Goal: Information Seeking & Learning: Understand process/instructions

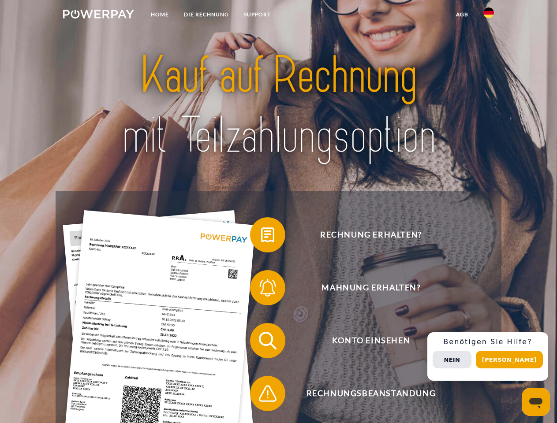
click at [98, 15] on img at bounding box center [98, 14] width 71 height 9
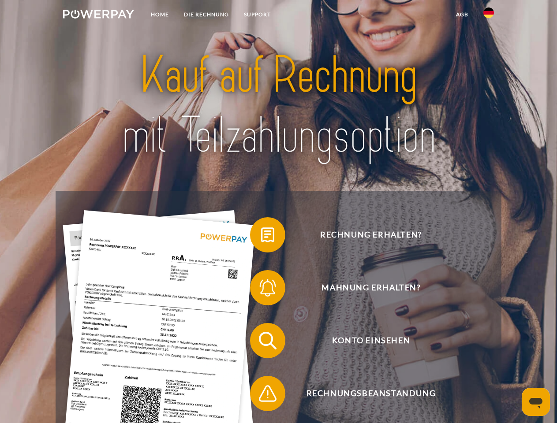
click at [489, 15] on img at bounding box center [488, 12] width 11 height 11
click at [462, 15] on link "agb" at bounding box center [462, 15] width 27 height 16
click at [261, 237] on span at bounding box center [254, 235] width 44 height 44
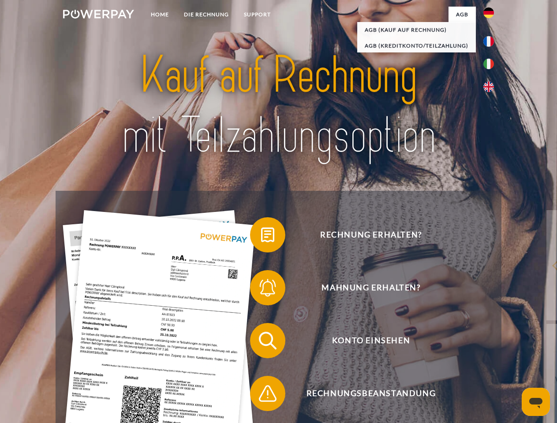
click at [261, 290] on span at bounding box center [254, 288] width 44 height 44
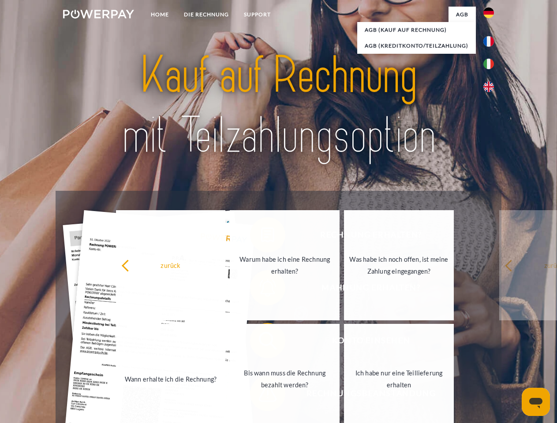
click at [261, 343] on link "Bis wann muss die Rechnung bezahlt werden?" at bounding box center [285, 379] width 110 height 110
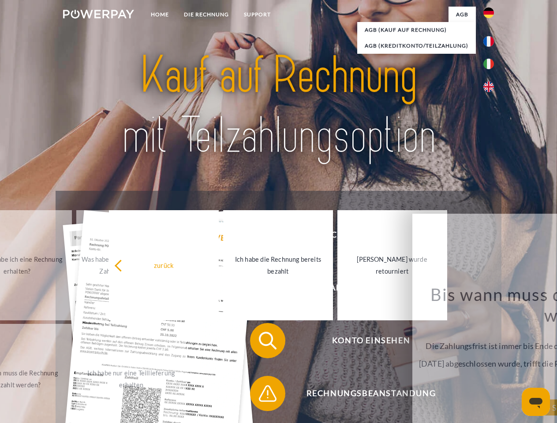
click at [261, 396] on span at bounding box center [254, 394] width 44 height 44
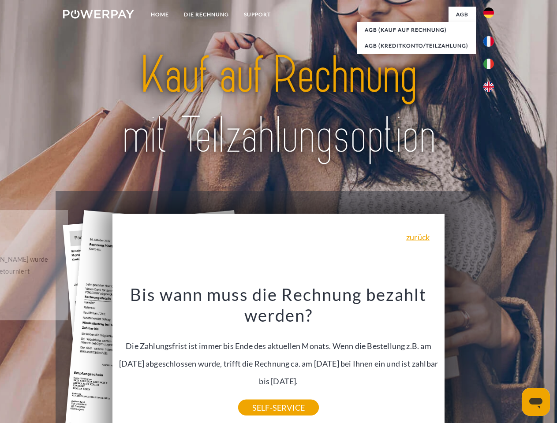
click at [491, 357] on div "Rechnung erhalten? Mahnung erhalten? Konto einsehen" at bounding box center [279, 367] width 446 height 353
click at [469, 359] on span "Konto einsehen" at bounding box center [371, 340] width 216 height 35
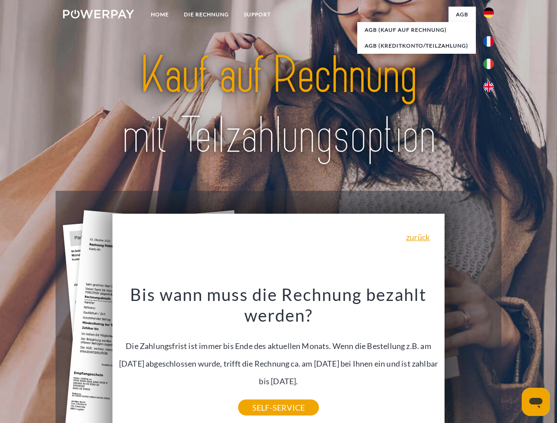
click at [513, 360] on header "Home DIE RECHNUNG SUPPORT" at bounding box center [278, 304] width 557 height 609
